Goal: Task Accomplishment & Management: Use online tool/utility

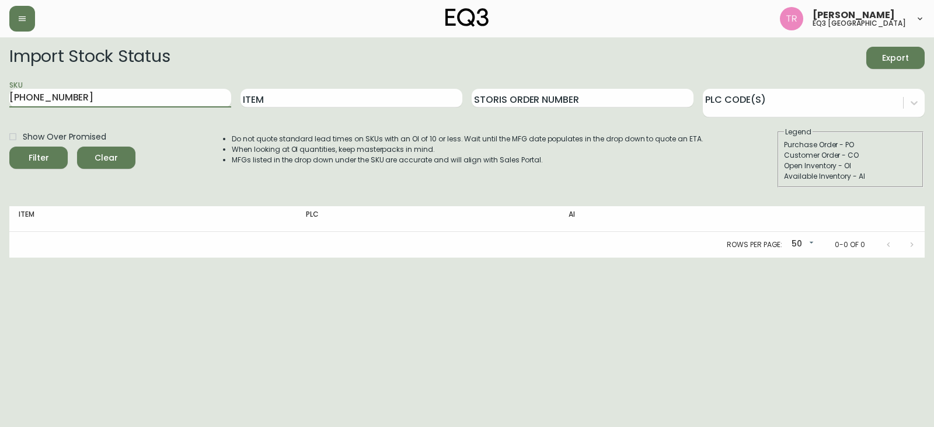
drag, startPoint x: 50, startPoint y: 95, endPoint x: 0, endPoint y: 100, distance: 50.5
click at [0, 100] on main "Import Stock Status Export SKU [PHONE_NUMBER] Item Storis Order Number PLC Code…" at bounding box center [467, 147] width 934 height 220
click at [88, 86] on div "SKU [PHONE_NUMBER]" at bounding box center [120, 98] width 222 height 38
click at [81, 106] on input "[PHONE_NUMBER]" at bounding box center [120, 98] width 222 height 19
click at [9, 146] on button "Filter" at bounding box center [38, 157] width 58 height 22
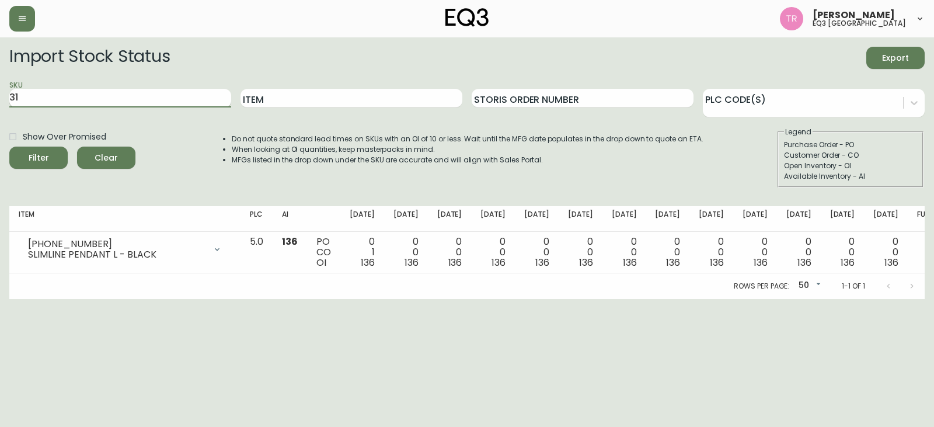
type input "3"
type input "[PHONE_NUMBER]"
click at [121, 99] on input "[PHONE_NUMBER]" at bounding box center [120, 98] width 222 height 19
click at [9, 146] on button "Filter" at bounding box center [38, 157] width 58 height 22
